Goal: Task Accomplishment & Management: Complete application form

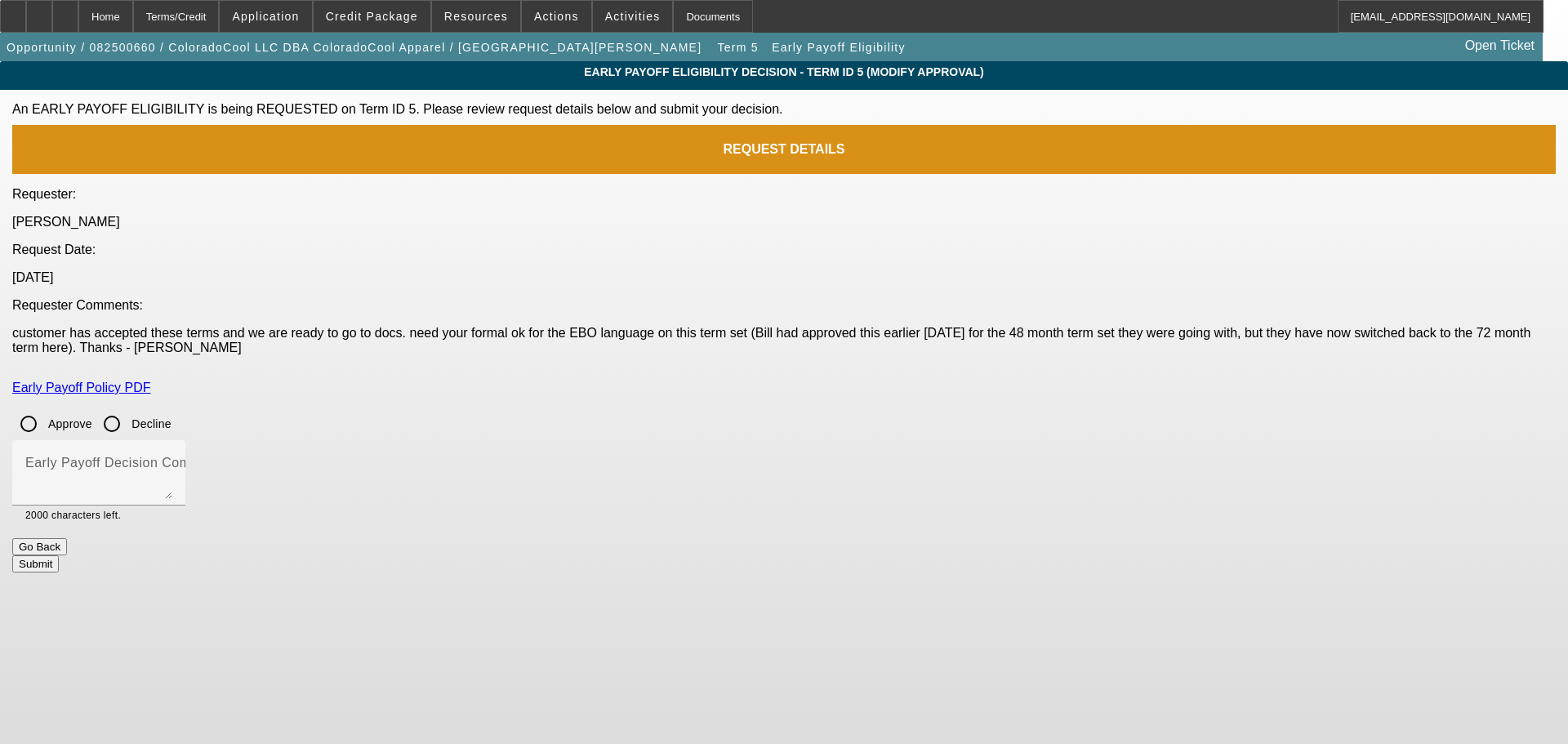
click at [45, 407] on input "Approve" at bounding box center [28, 423] width 33 height 33
radio input "true"
click at [222, 456] on mat-label "Early Payoff Decision Comment" at bounding box center [123, 462] width 196 height 14
click at [172, 460] on textarea "Early Payoff Decision Comment" at bounding box center [99, 479] width 147 height 39
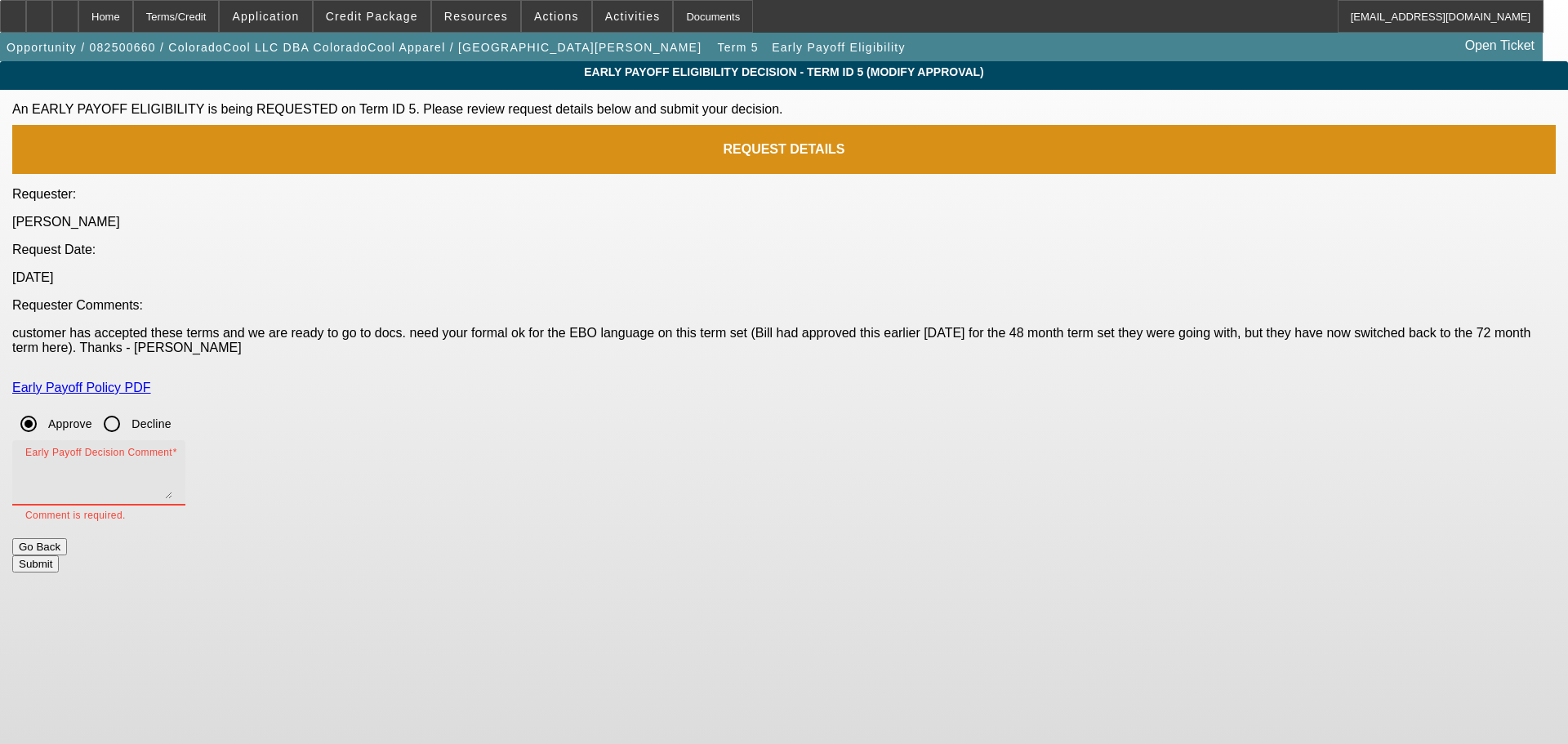
click at [172, 460] on textarea "Early Payoff Decision Comment" at bounding box center [99, 479] width 147 height 39
click at [59, 555] on button "Submit" at bounding box center [36, 563] width 47 height 18
click at [172, 460] on textarea "Early Payoff Decision Comment" at bounding box center [99, 479] width 147 height 39
click at [695, 368] on div "Early Payoff Policy PDF" at bounding box center [784, 387] width 1544 height 39
click at [128, 407] on input "Decline" at bounding box center [111, 423] width 33 height 33
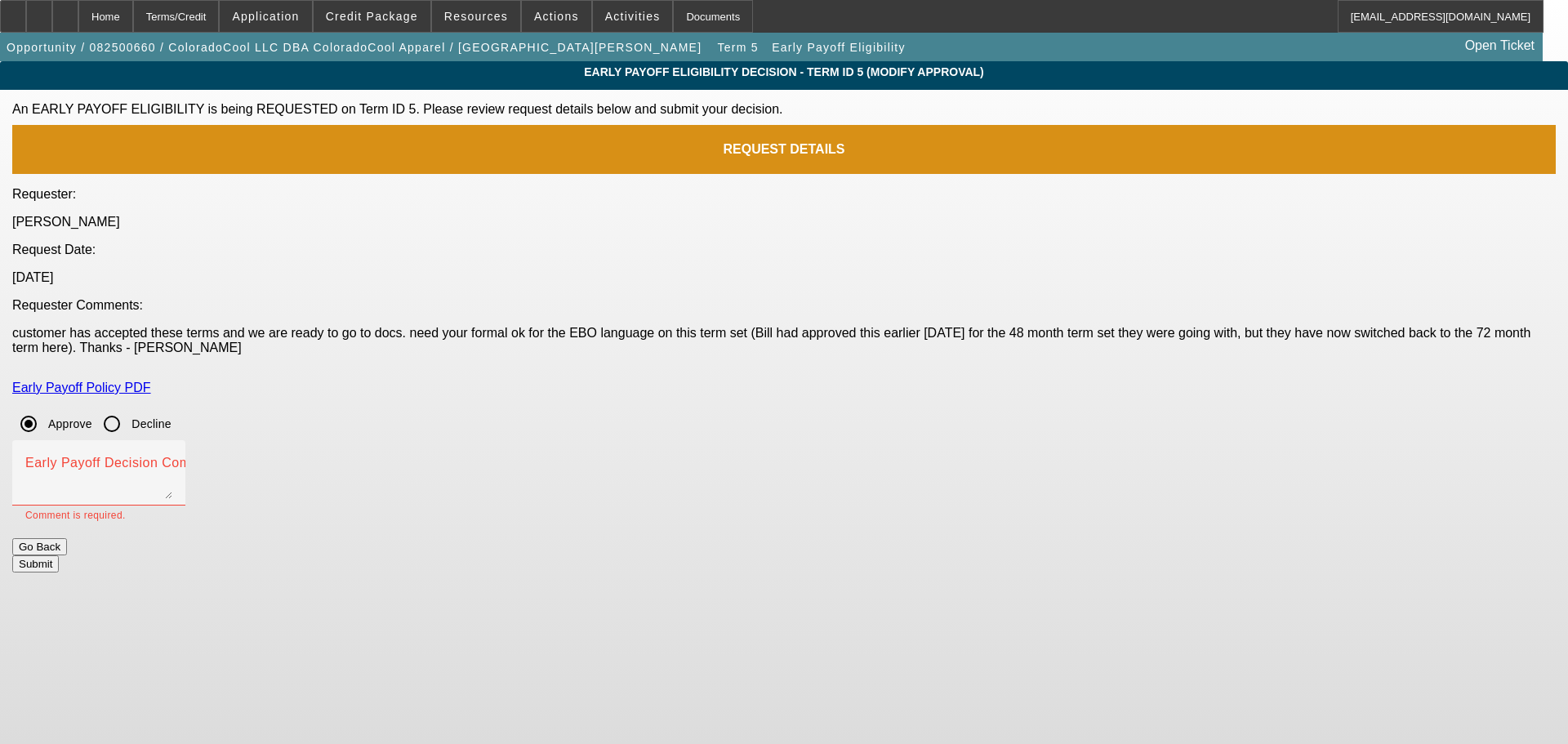
radio input "true"
click at [45, 407] on input "Approve" at bounding box center [28, 423] width 33 height 33
radio input "true"
click at [172, 460] on textarea "Early Payoff Decision Comment" at bounding box center [99, 479] width 147 height 39
type textarea "HERE YA GO"
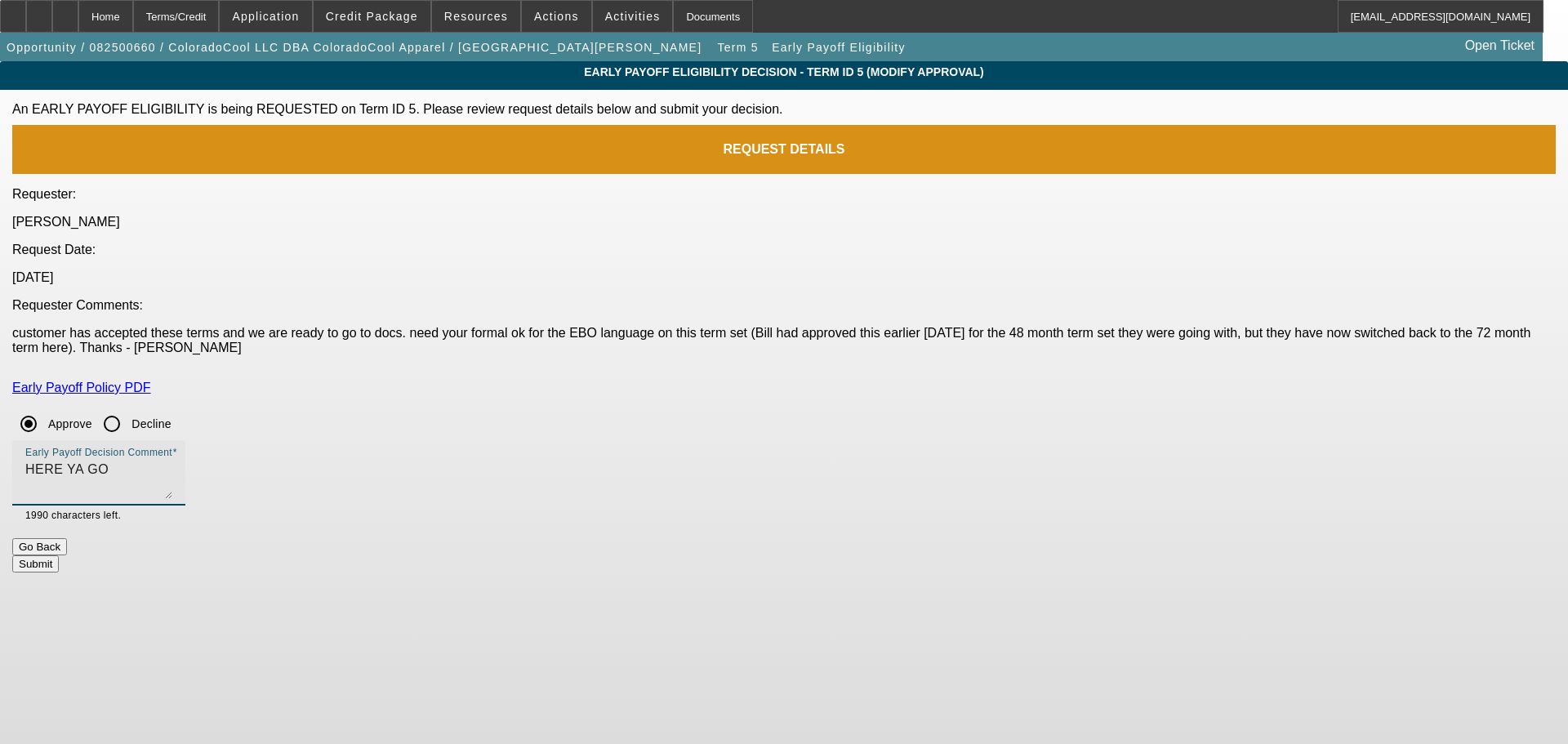
click at [59, 555] on button "Submit" at bounding box center [36, 563] width 47 height 18
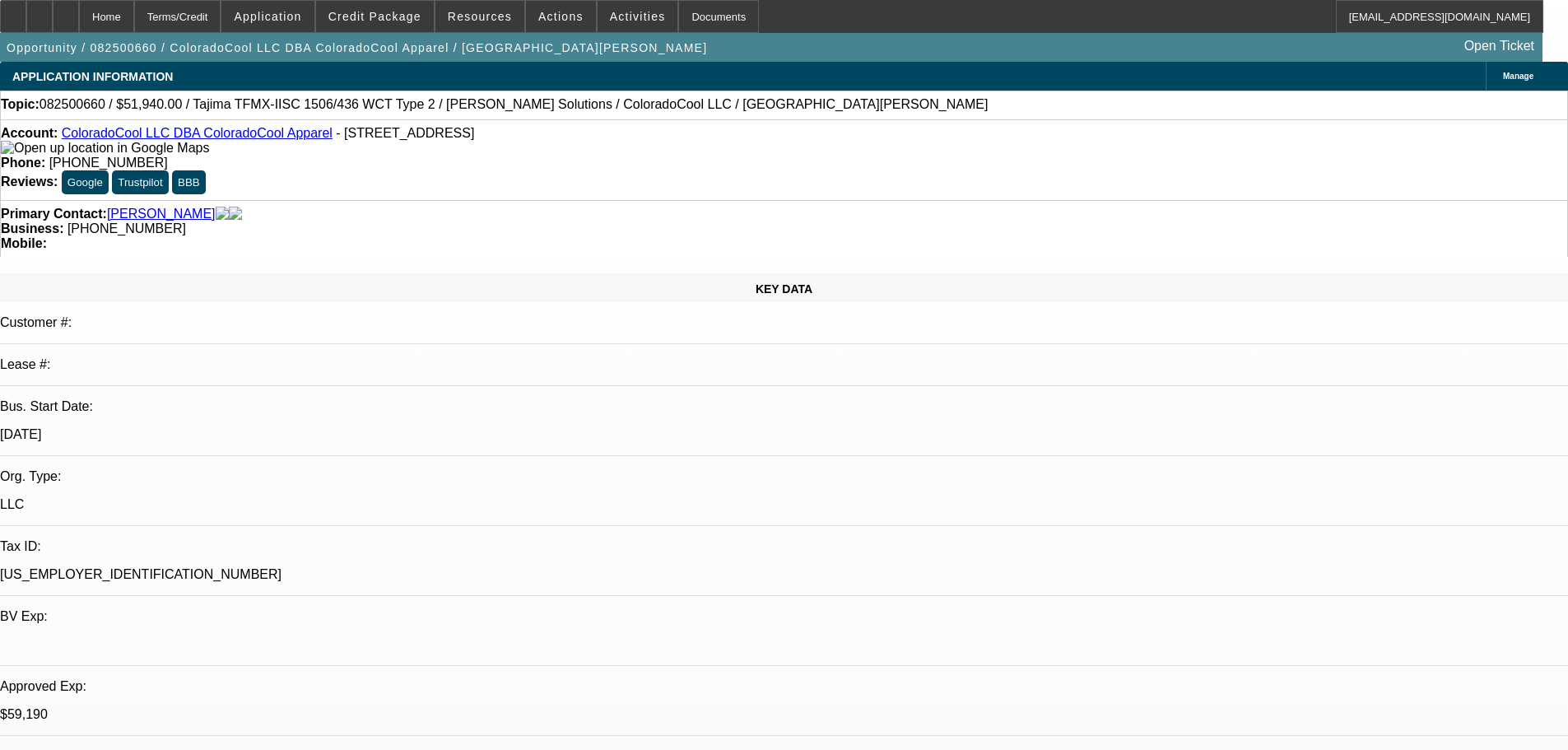
select select "0"
select select "2"
select select "0"
select select "6"
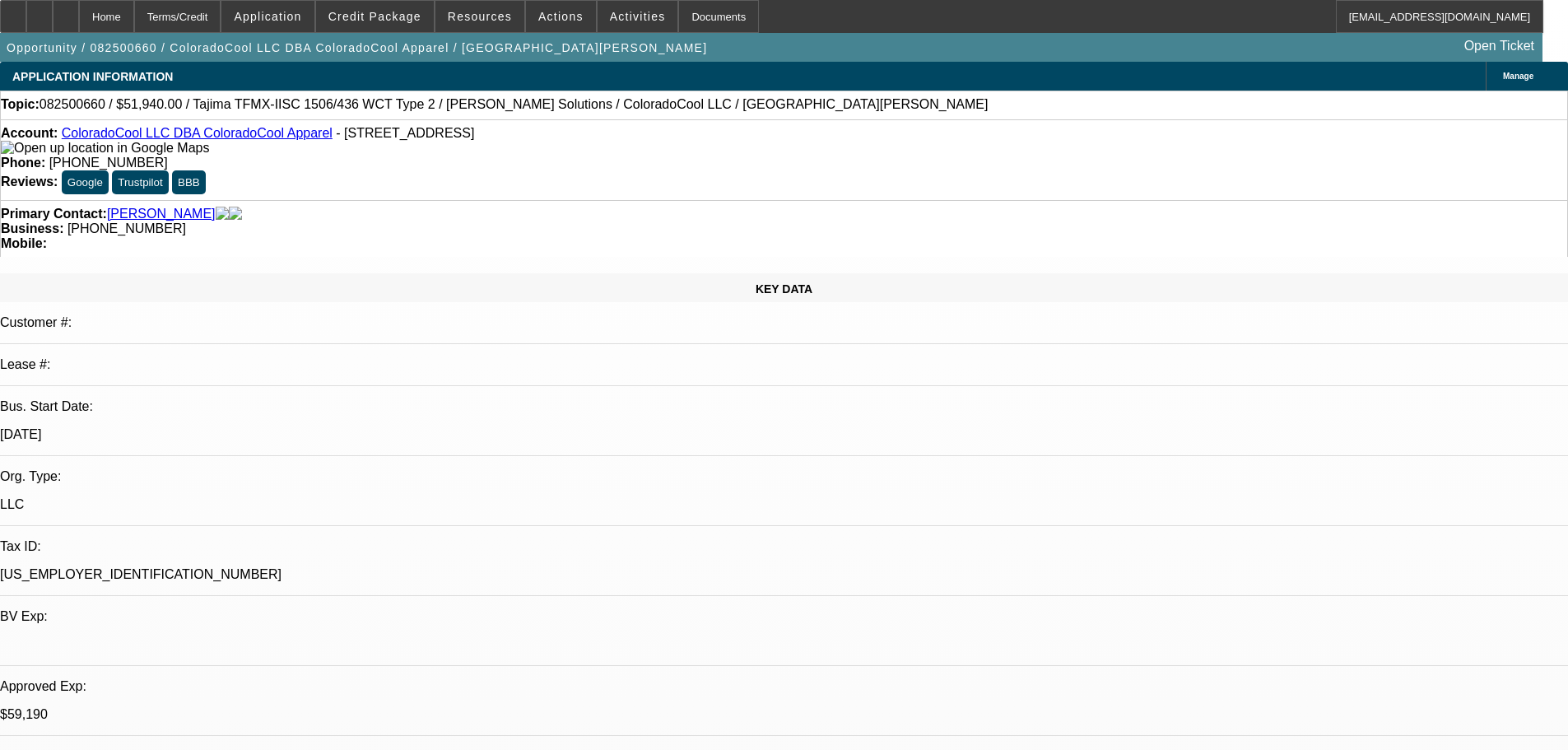
select select "0"
select select "2"
select select "0"
select select "6"
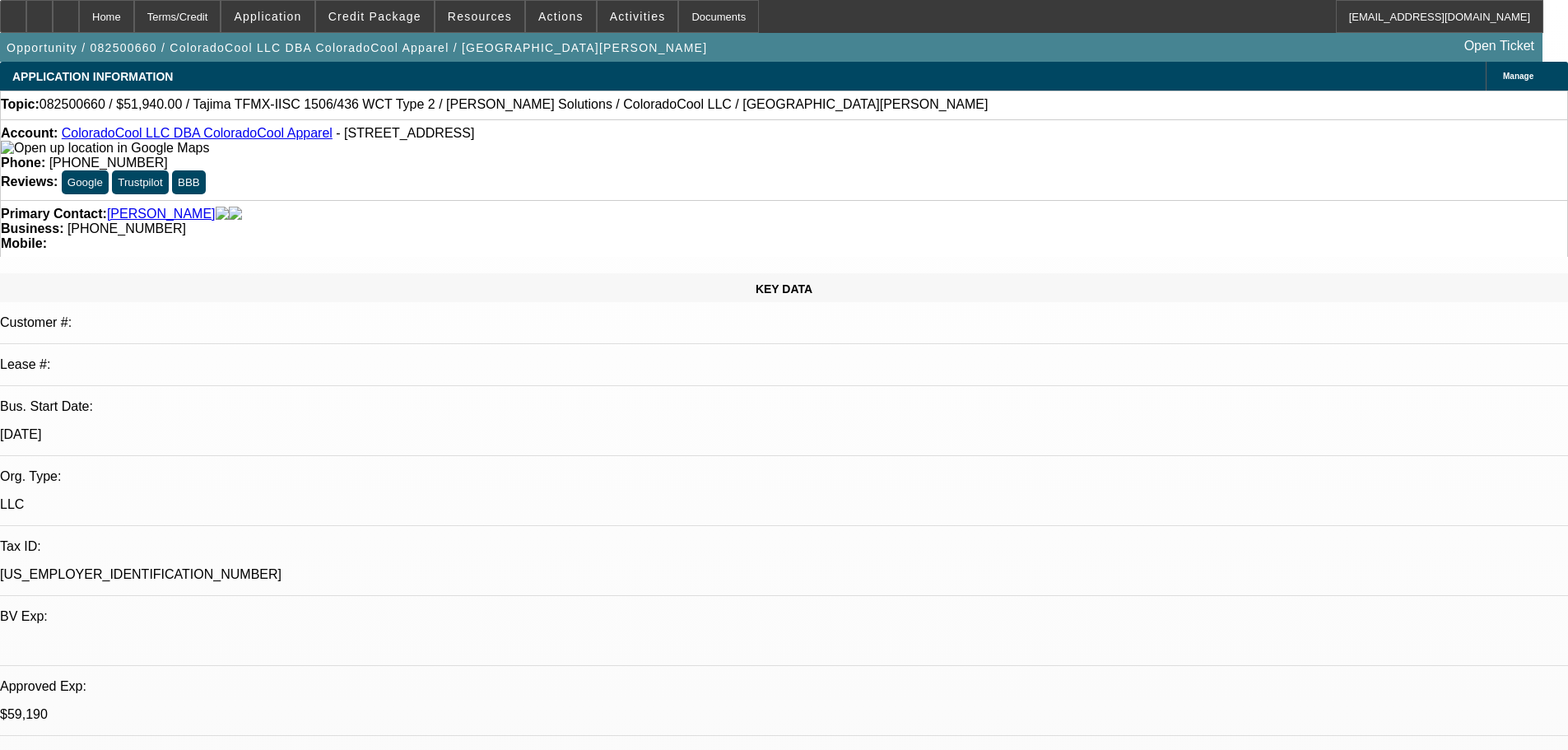
select select "0"
select select "2"
select select "0"
select select "6"
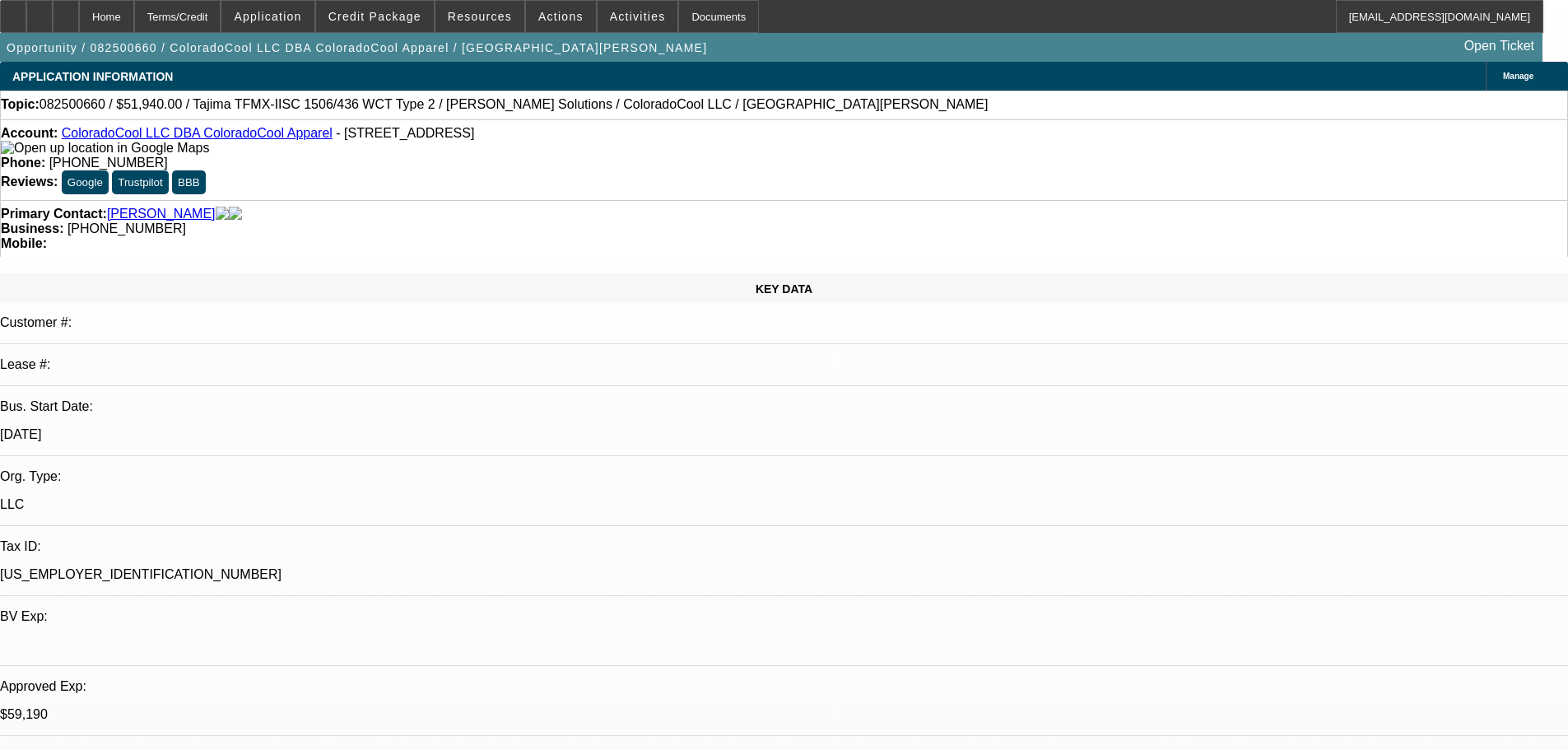
select select "0"
select select "2"
select select "0"
select select "6"
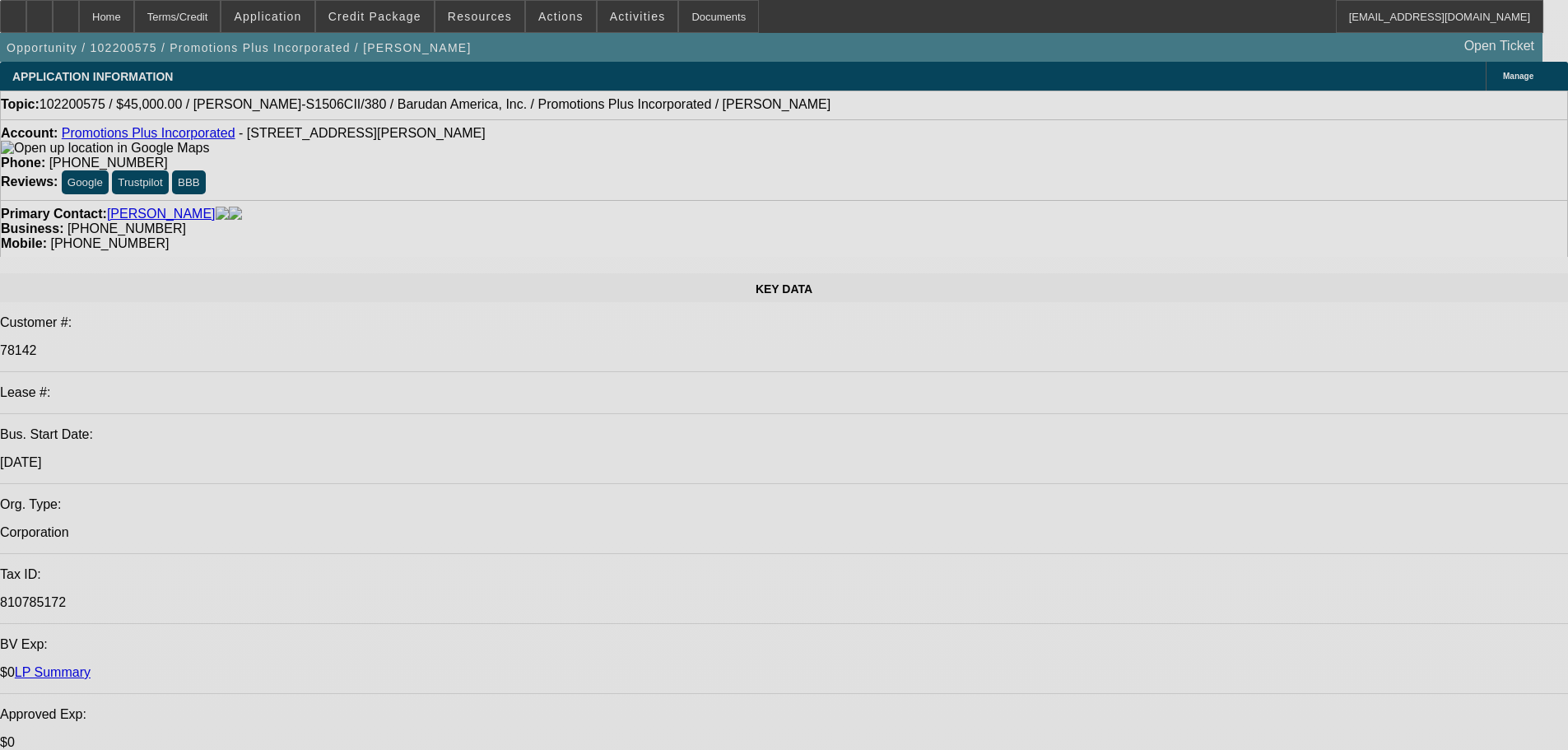
select select "0"
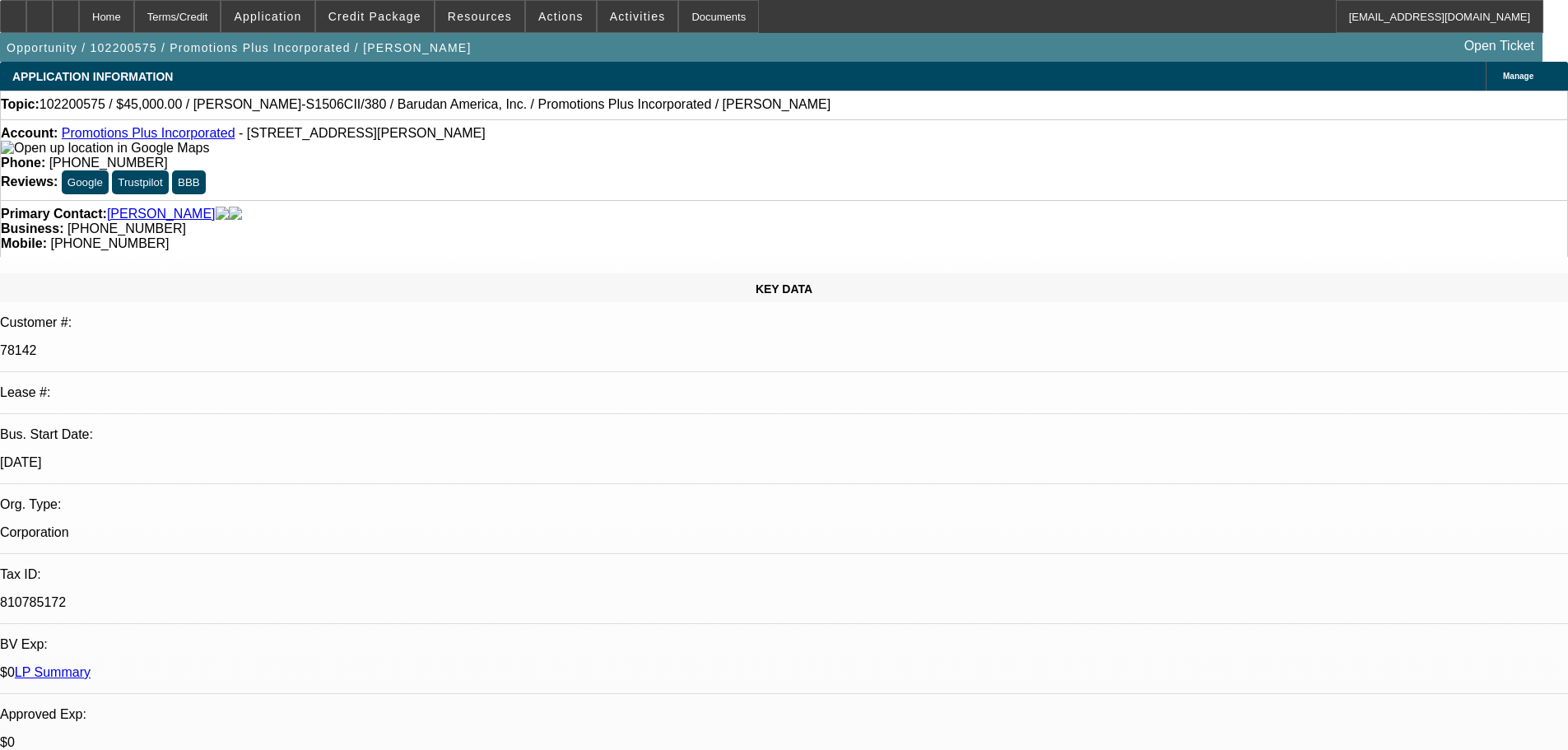
select select "0"
select select "6"
select select "0"
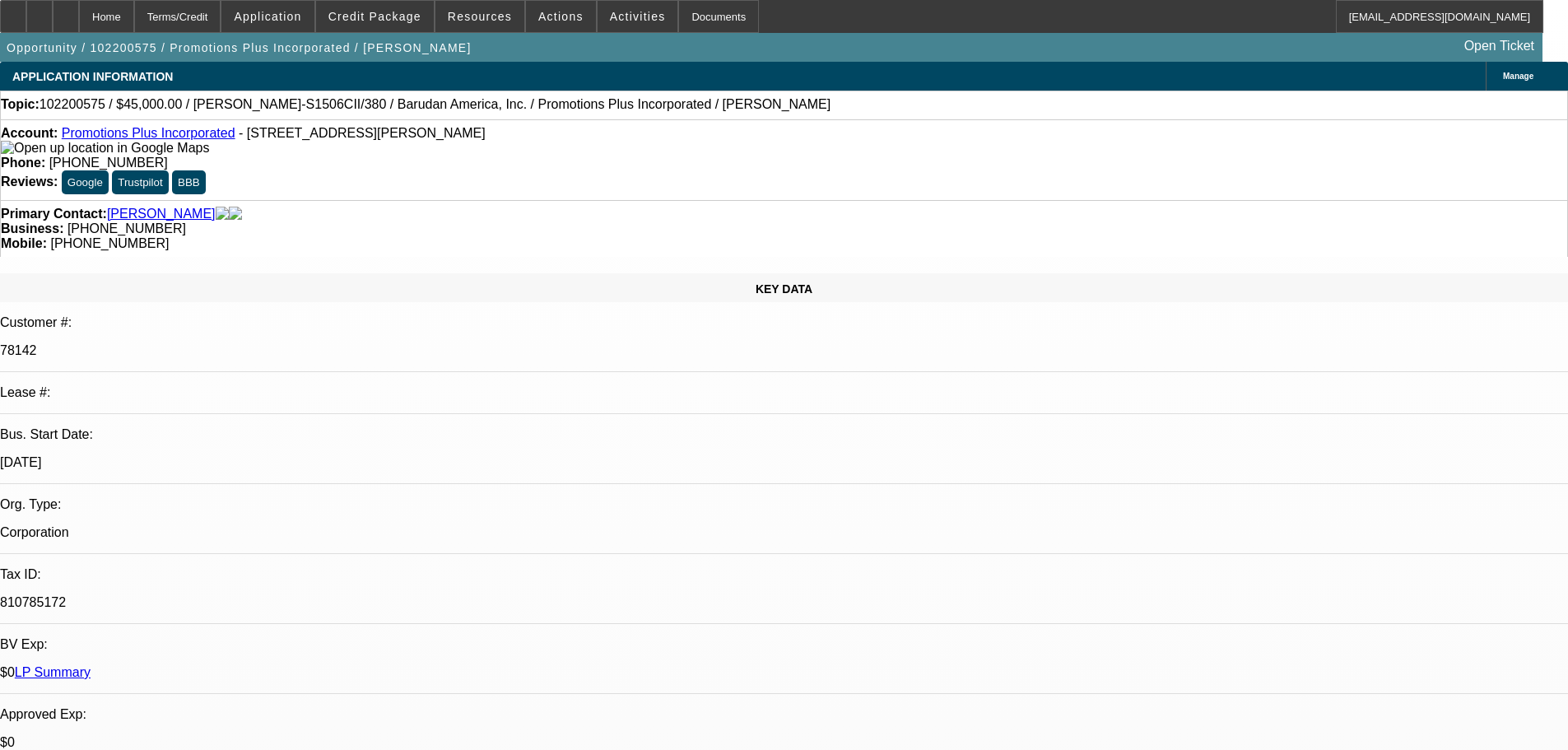
select select "6"
select select "0"
select select "6"
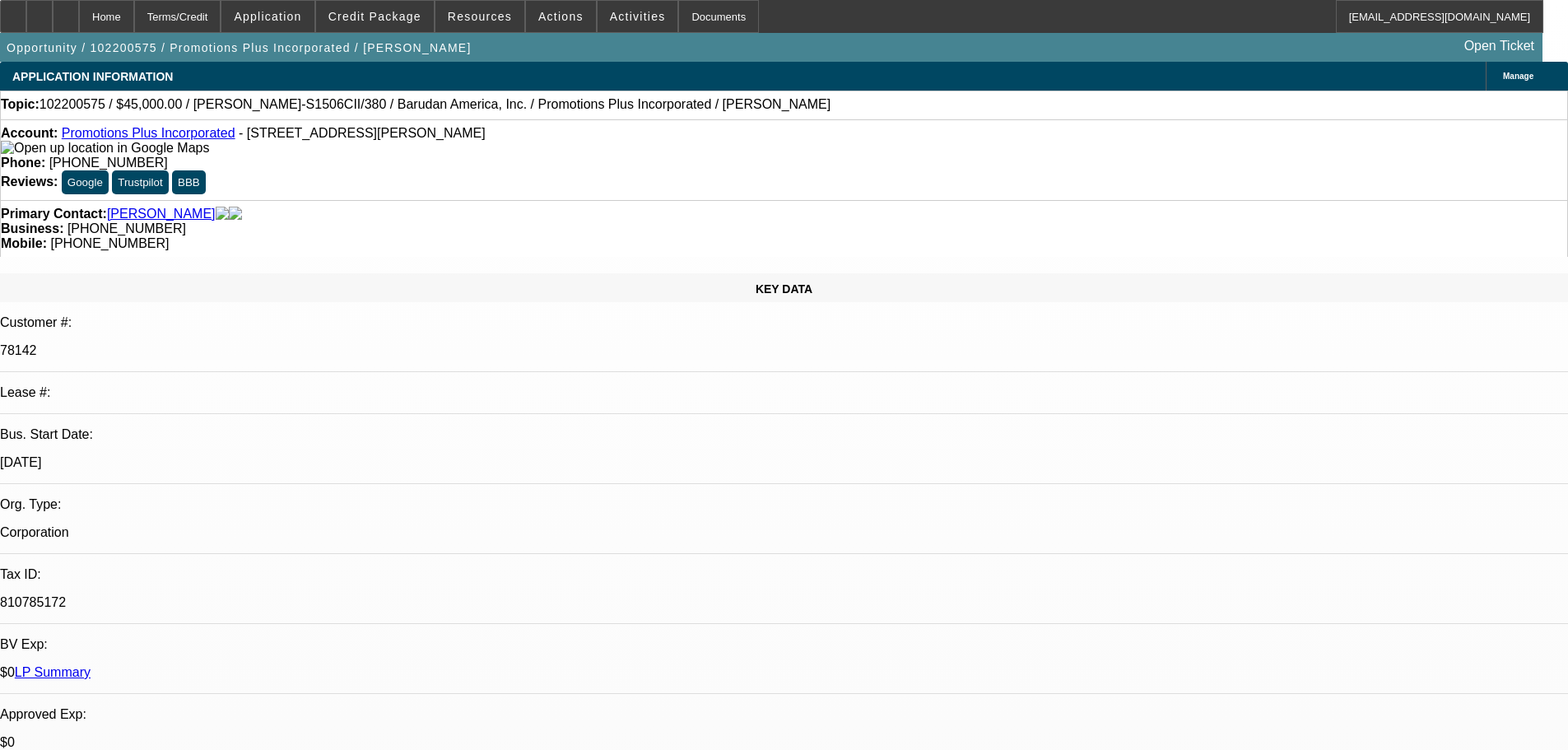
select select "0"
select select "6"
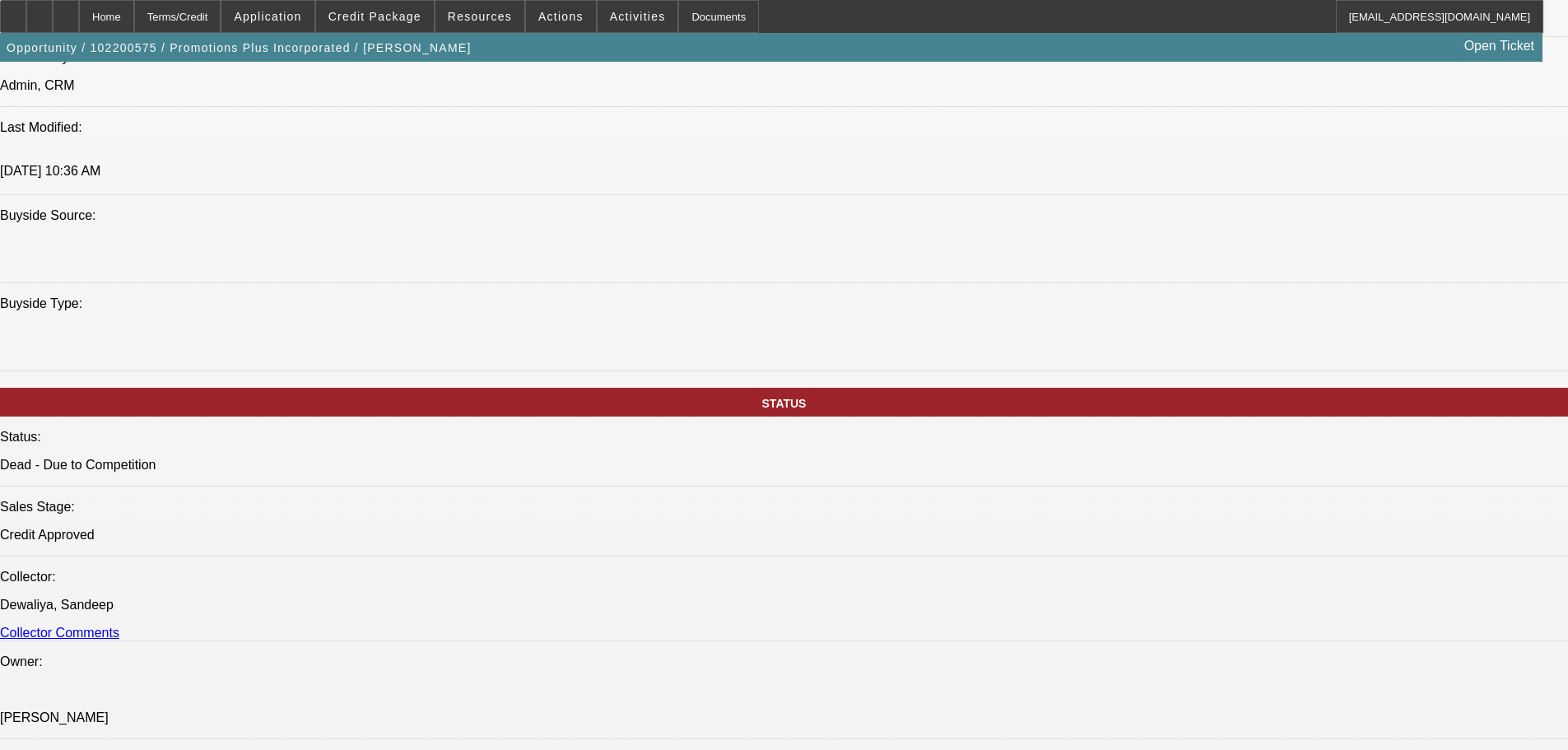
scroll to position [1481, 0]
